Goal: Transaction & Acquisition: Download file/media

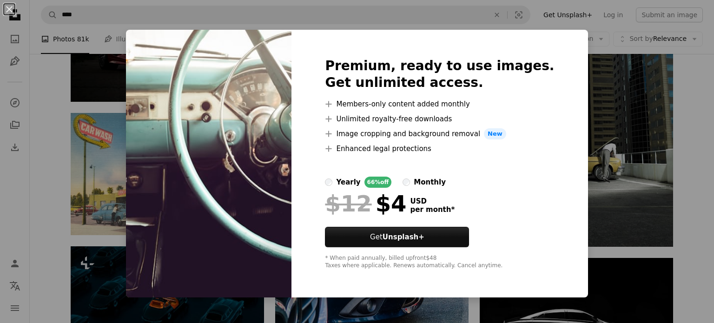
scroll to position [4204, 0]
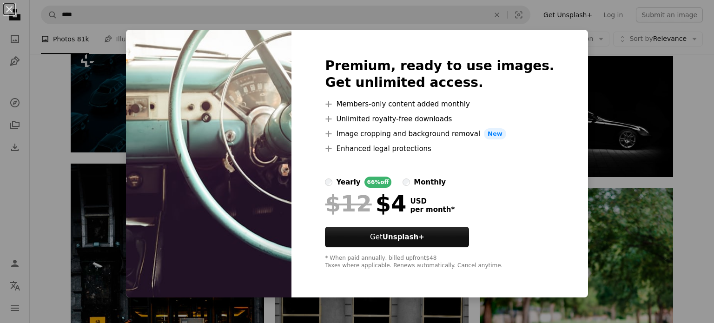
drag, startPoint x: 609, startPoint y: 122, endPoint x: 245, endPoint y: 122, distance: 363.7
click at [608, 121] on div "An X shape Premium, ready to use images. Get unlimited access. A plus sign Memb…" at bounding box center [357, 161] width 714 height 323
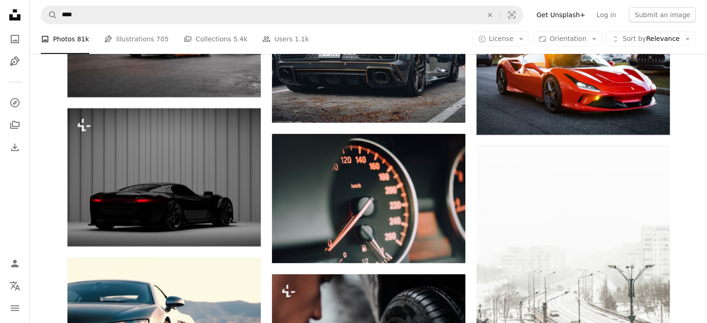
scroll to position [7417, 0]
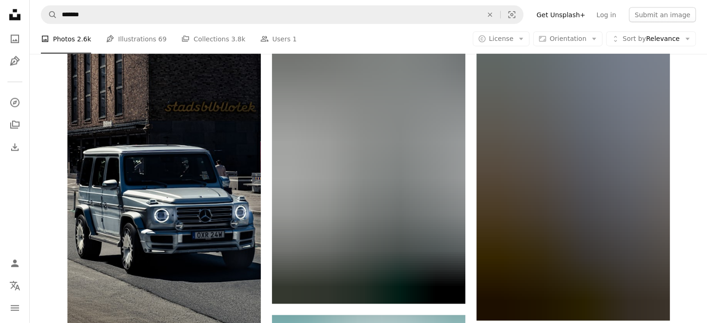
scroll to position [9358, 0]
